Goal: Task Accomplishment & Management: Use online tool/utility

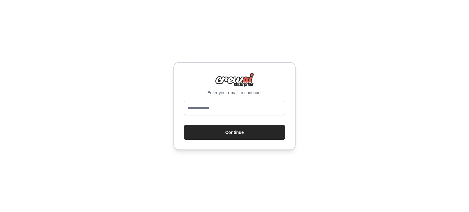
type input "**********"
drag, startPoint x: 257, startPoint y: 110, endPoint x: 19, endPoint y: 112, distance: 238.2
click at [19, 112] on div "**********" at bounding box center [234, 106] width 469 height 212
click at [205, 110] on input "email" at bounding box center [234, 108] width 101 height 15
click at [440, 61] on div "Enter your email to continue. Continue" at bounding box center [234, 106] width 469 height 212
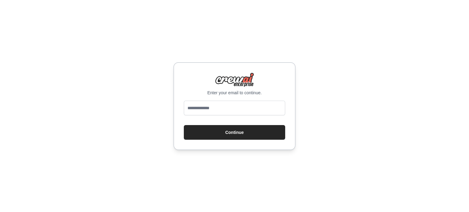
click at [226, 123] on form "Continue" at bounding box center [234, 120] width 101 height 39
click at [233, 131] on button "Continue" at bounding box center [234, 132] width 101 height 15
click at [139, 111] on div "Enter your email to continue. Continue" at bounding box center [234, 106] width 469 height 212
click at [210, 102] on input "email" at bounding box center [234, 108] width 101 height 15
paste input "**********"
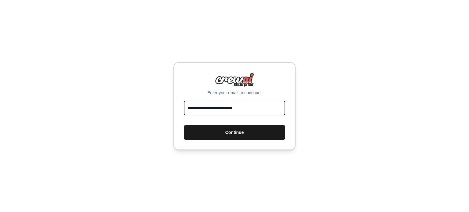
type input "**********"
click at [201, 129] on button "Continue" at bounding box center [234, 132] width 101 height 15
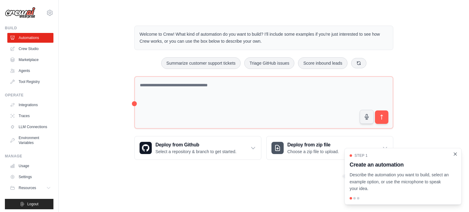
click at [455, 154] on icon "Close walkthrough" at bounding box center [454, 153] width 5 height 5
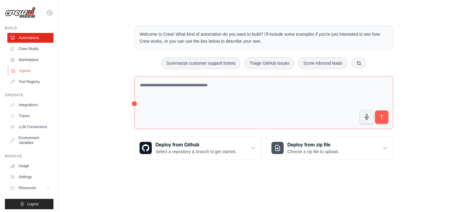
click at [29, 73] on link "Agents" at bounding box center [31, 71] width 46 height 10
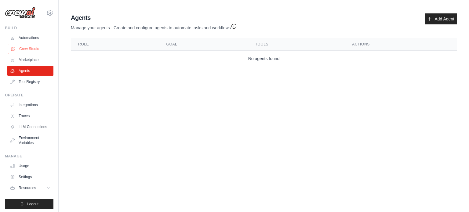
click at [29, 50] on link "Crew Studio" at bounding box center [31, 49] width 46 height 10
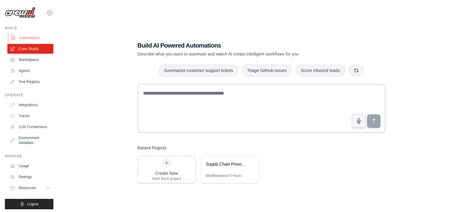
click at [26, 38] on link "Automations" at bounding box center [31, 38] width 46 height 10
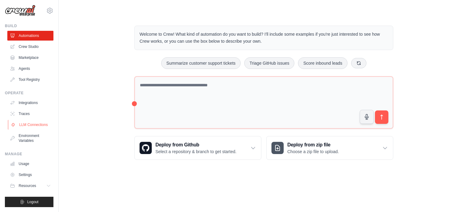
scroll to position [7, 0]
click at [47, 184] on icon at bounding box center [49, 185] width 5 height 5
click at [38, 184] on button "Resources" at bounding box center [31, 186] width 46 height 10
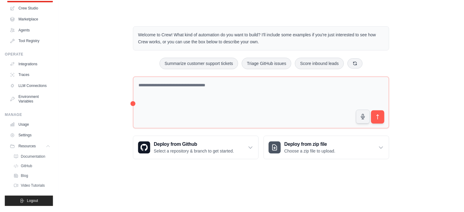
scroll to position [0, 0]
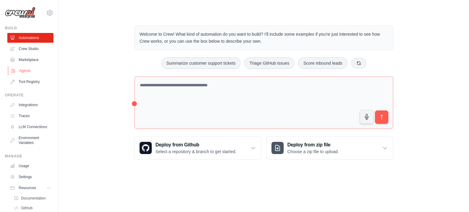
click at [24, 68] on link "Agents" at bounding box center [31, 71] width 46 height 10
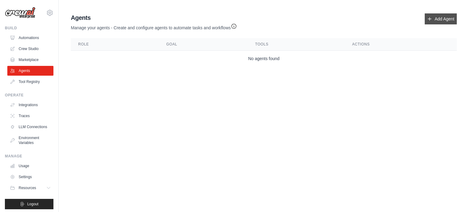
click at [430, 21] on link "Add Agent" at bounding box center [440, 18] width 32 height 11
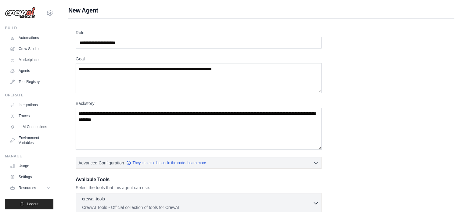
click at [18, 14] on img at bounding box center [20, 13] width 31 height 12
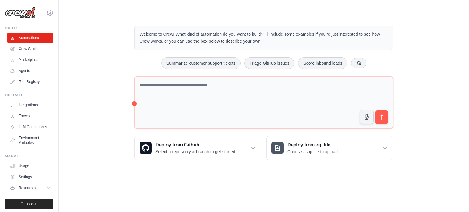
click at [98, 77] on div "Welcome to Crew! What kind of automation do you want to build? I'll include som…" at bounding box center [263, 93] width 390 height 154
click at [88, 120] on div "Welcome to Crew! What kind of automation do you want to build? I'll include som…" at bounding box center [263, 93] width 390 height 154
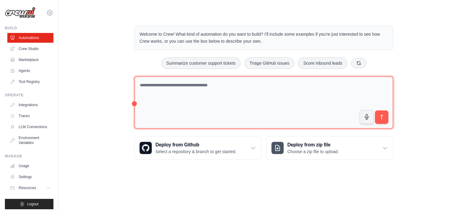
click at [202, 90] on textarea at bounding box center [263, 102] width 259 height 53
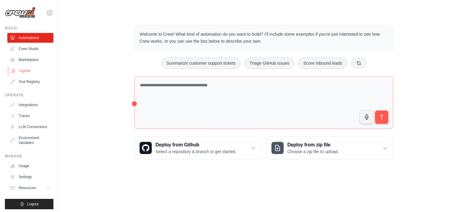
click at [28, 74] on link "Agents" at bounding box center [31, 71] width 46 height 10
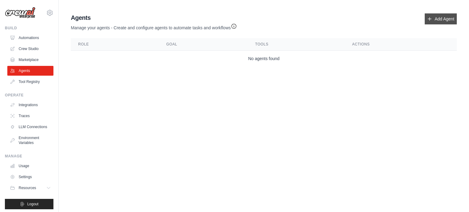
click at [429, 19] on icon at bounding box center [429, 18] width 3 height 3
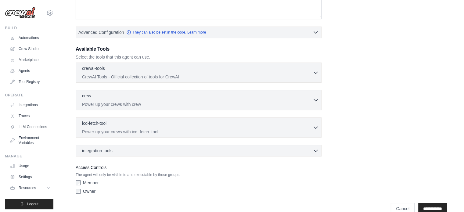
scroll to position [142, 0]
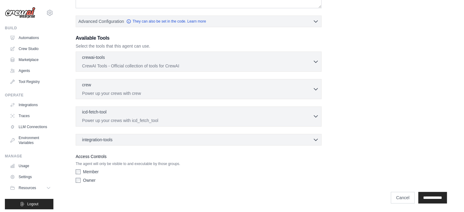
click at [317, 113] on icon "button" at bounding box center [316, 116] width 6 height 6
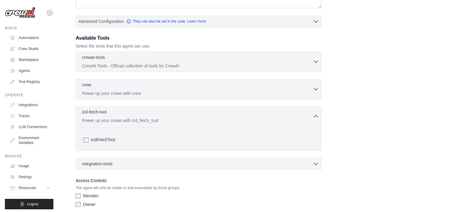
click at [317, 113] on icon "button" at bounding box center [316, 116] width 6 height 6
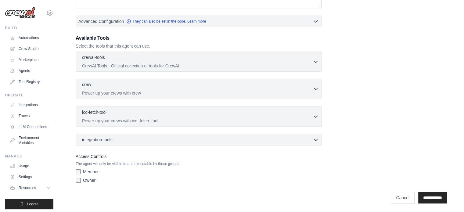
click at [317, 86] on icon "button" at bounding box center [316, 89] width 6 height 6
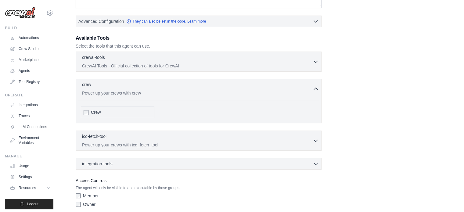
click at [317, 86] on icon "button" at bounding box center [316, 89] width 6 height 6
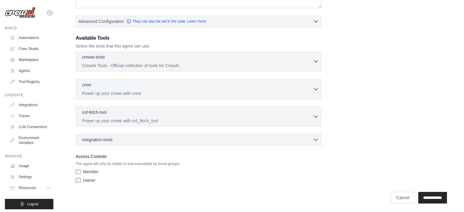
click at [315, 63] on icon "button" at bounding box center [316, 61] width 6 height 6
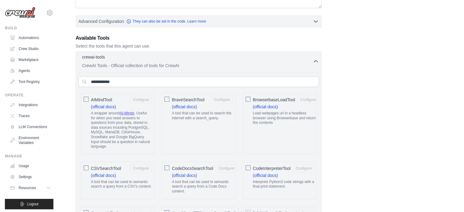
click at [315, 63] on icon "button" at bounding box center [316, 61] width 6 height 6
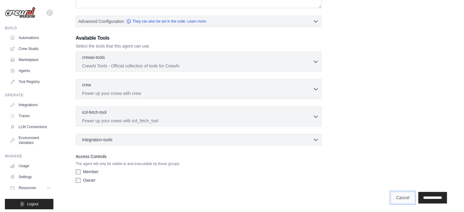
click at [391, 199] on link "Cancel" at bounding box center [403, 198] width 24 height 12
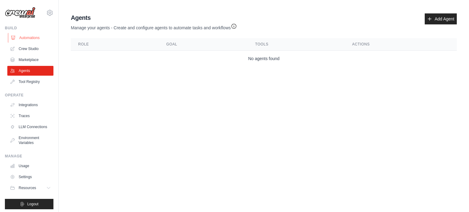
click at [27, 40] on link "Automations" at bounding box center [31, 38] width 46 height 10
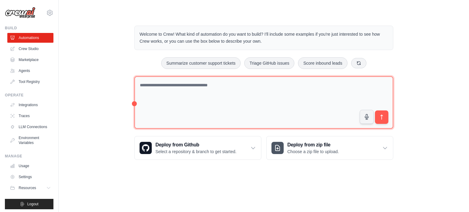
click at [189, 87] on textarea at bounding box center [263, 102] width 259 height 53
paste textarea "**********"
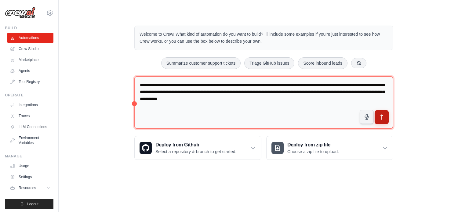
type textarea "**********"
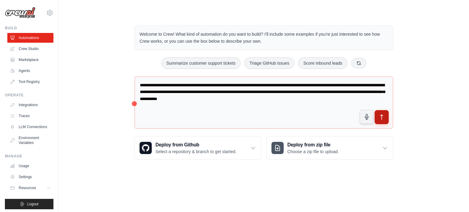
click at [382, 119] on icon "submit" at bounding box center [381, 117] width 6 height 6
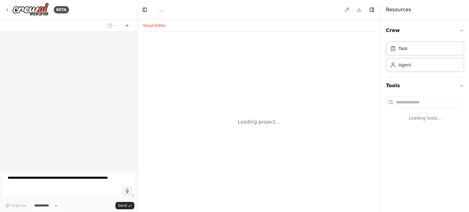
select select "****"
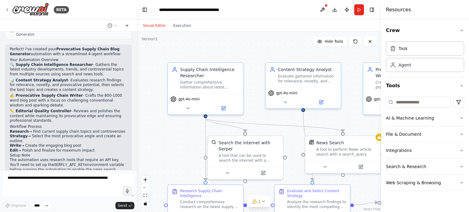
scroll to position [395, 0]
